Goal: Information Seeking & Learning: Learn about a topic

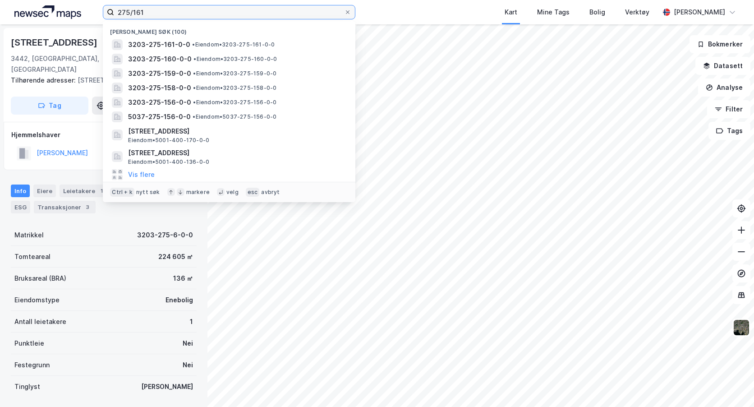
drag, startPoint x: 148, startPoint y: 8, endPoint x: 111, endPoint y: 11, distance: 36.7
click at [111, 11] on label "275/161" at bounding box center [229, 12] width 253 height 14
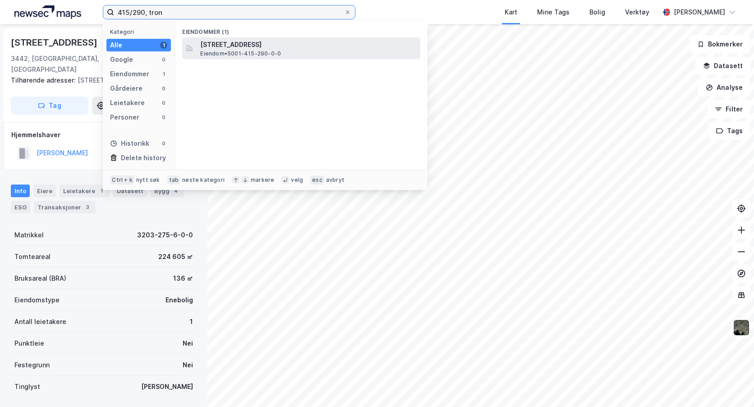
type input "415/290, tron"
click at [235, 44] on span "[STREET_ADDRESS]" at bounding box center [308, 44] width 217 height 11
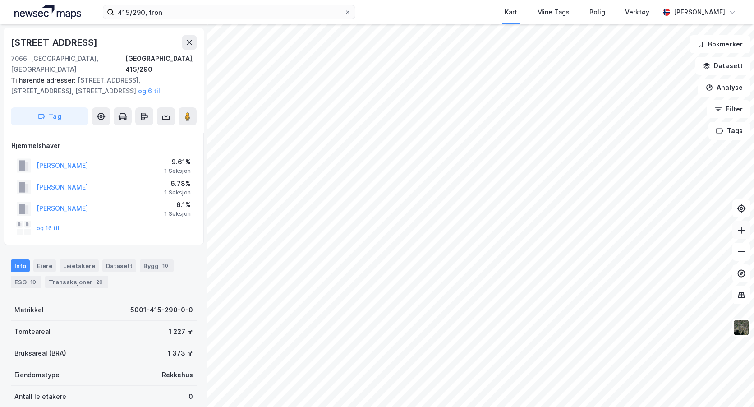
click at [746, 231] on icon at bounding box center [741, 230] width 9 height 9
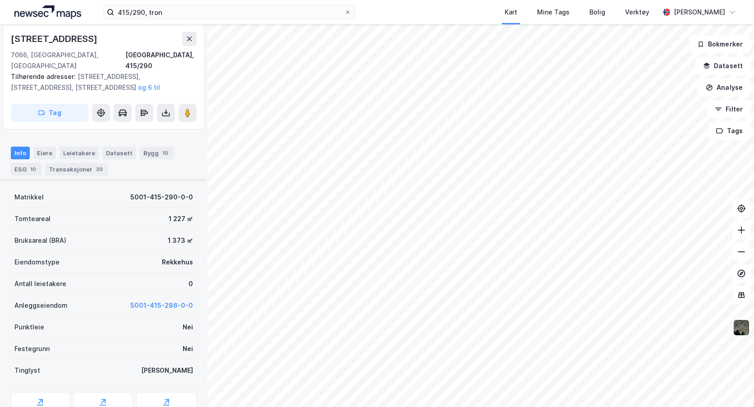
scroll to position [135, 0]
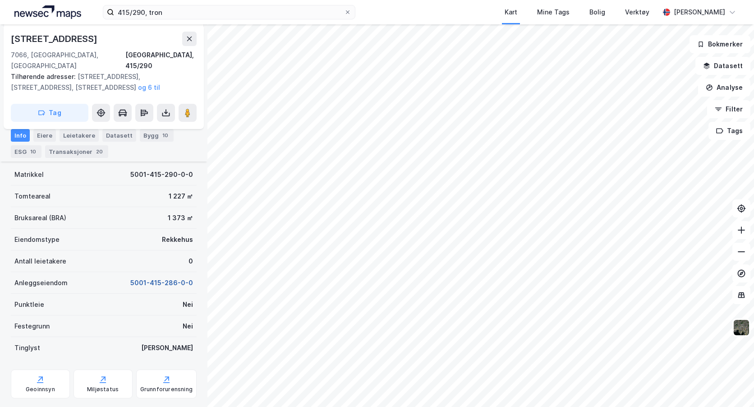
click at [148, 277] on button "5001-415-286-0-0" at bounding box center [161, 282] width 63 height 11
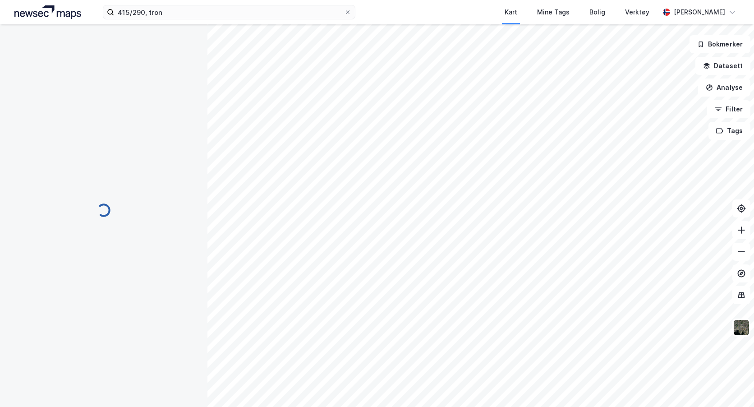
scroll to position [135, 0]
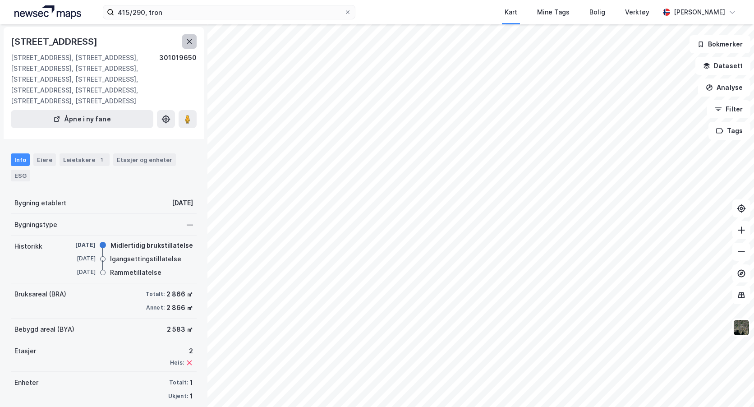
click at [192, 39] on icon at bounding box center [189, 41] width 7 height 7
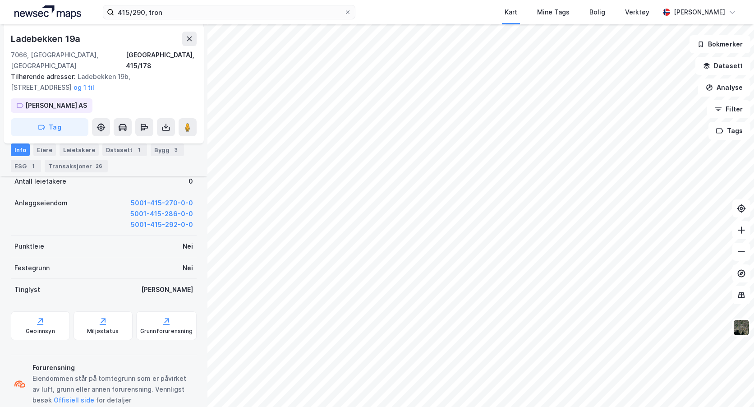
scroll to position [265, 0]
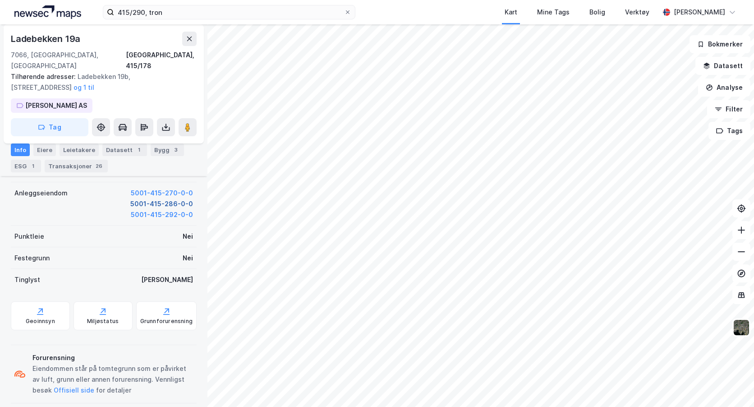
click at [162, 199] on button "5001-415-286-0-0" at bounding box center [161, 204] width 63 height 11
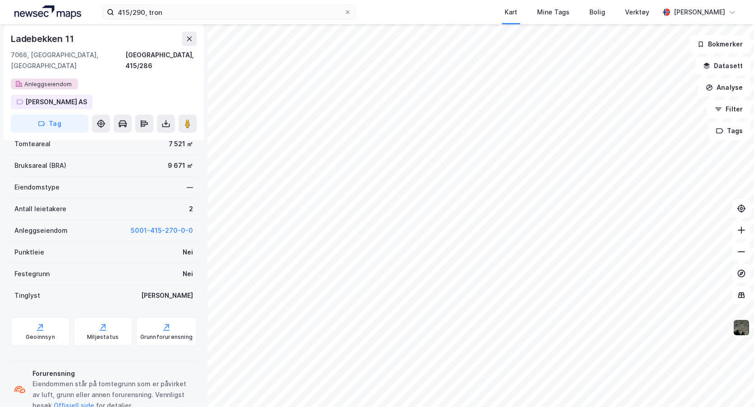
scroll to position [265, 0]
